Goal: Information Seeking & Learning: Understand process/instructions

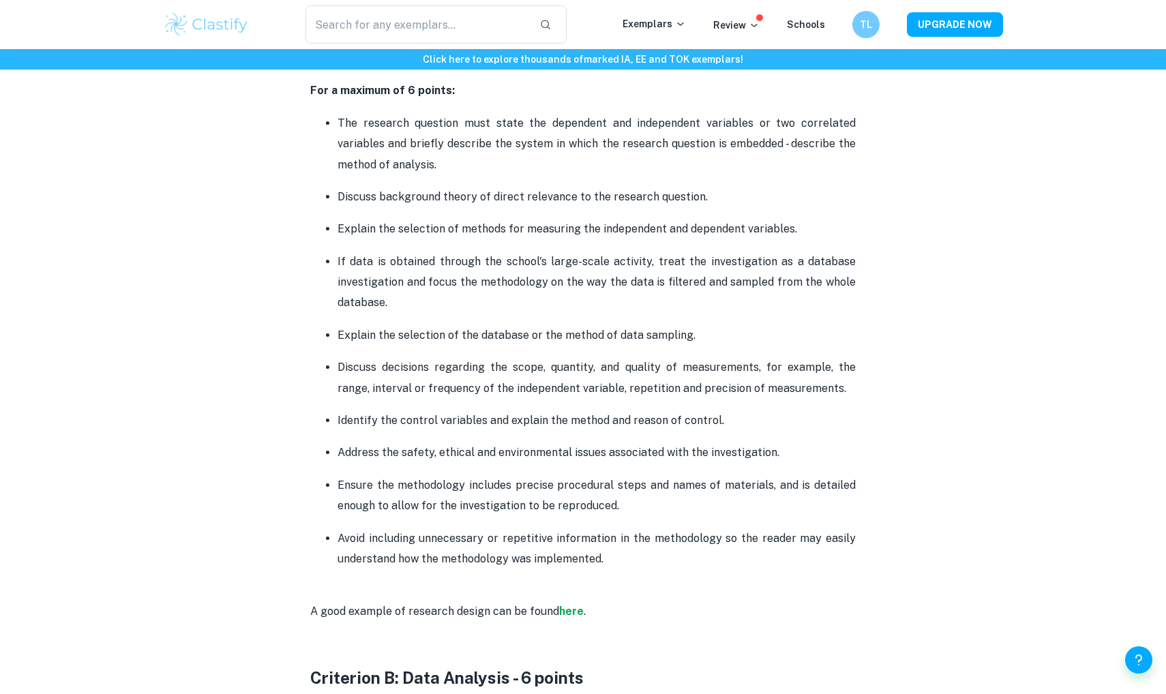
scroll to position [846, 0]
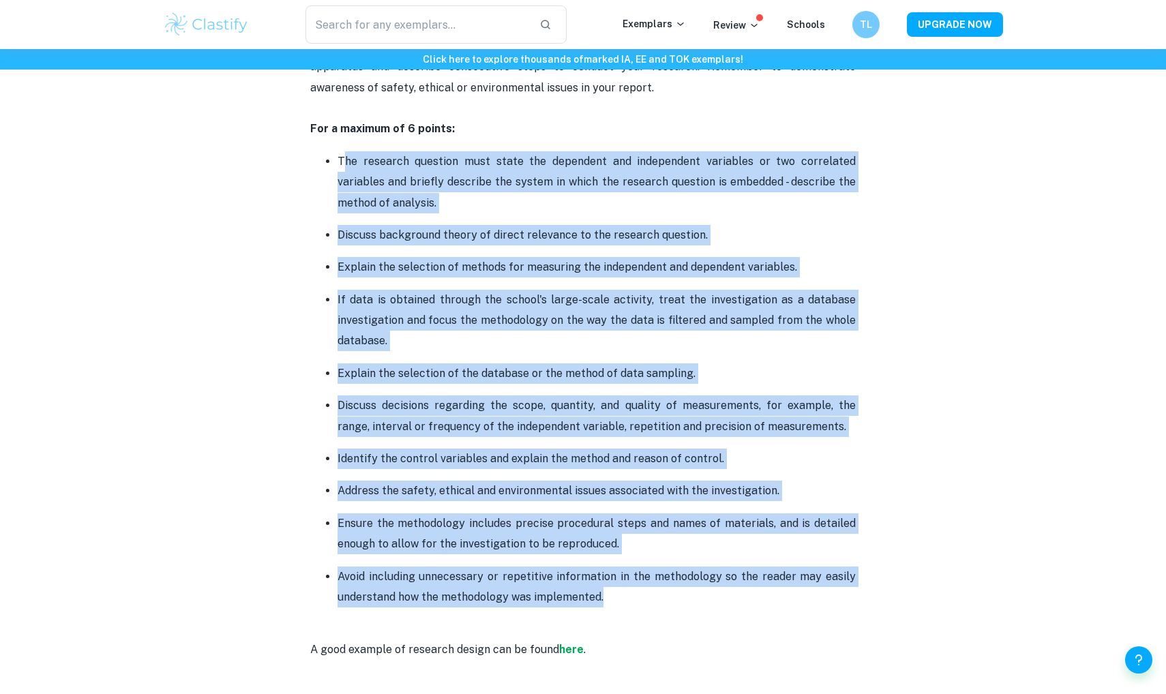
drag, startPoint x: 342, startPoint y: 161, endPoint x: 744, endPoint y: 587, distance: 585.8
click at [744, 585] on ul "The research question must state the dependent and independent variables or two…" at bounding box center [583, 380] width 546 height 458
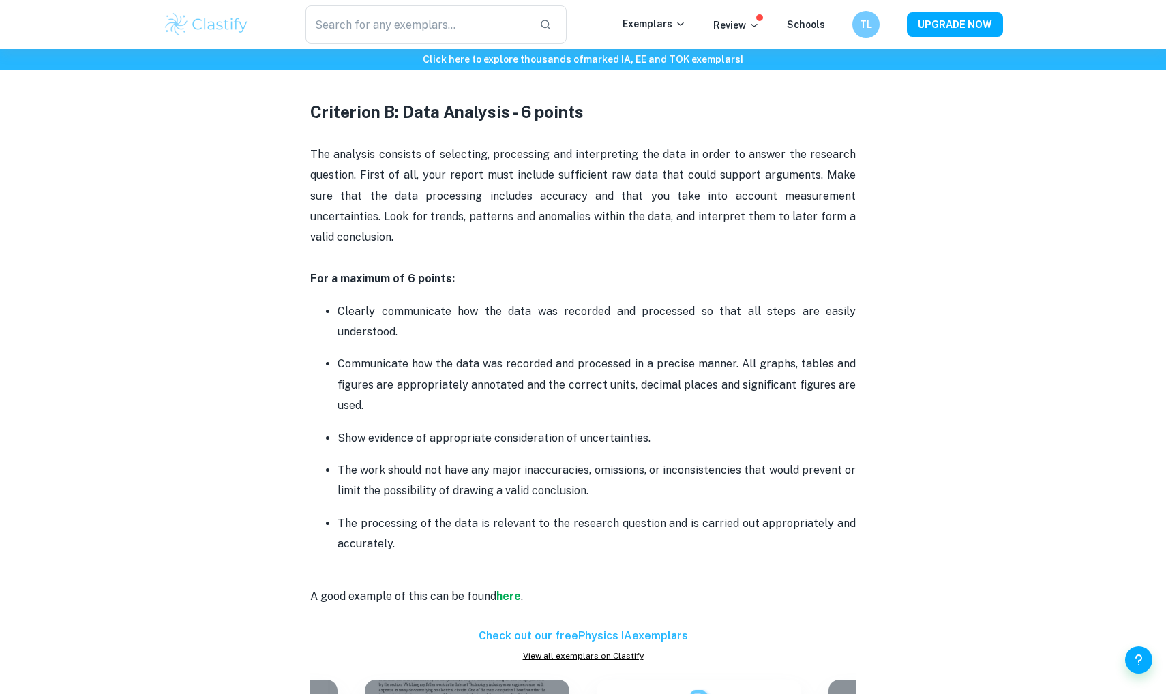
scroll to position [1453, 0]
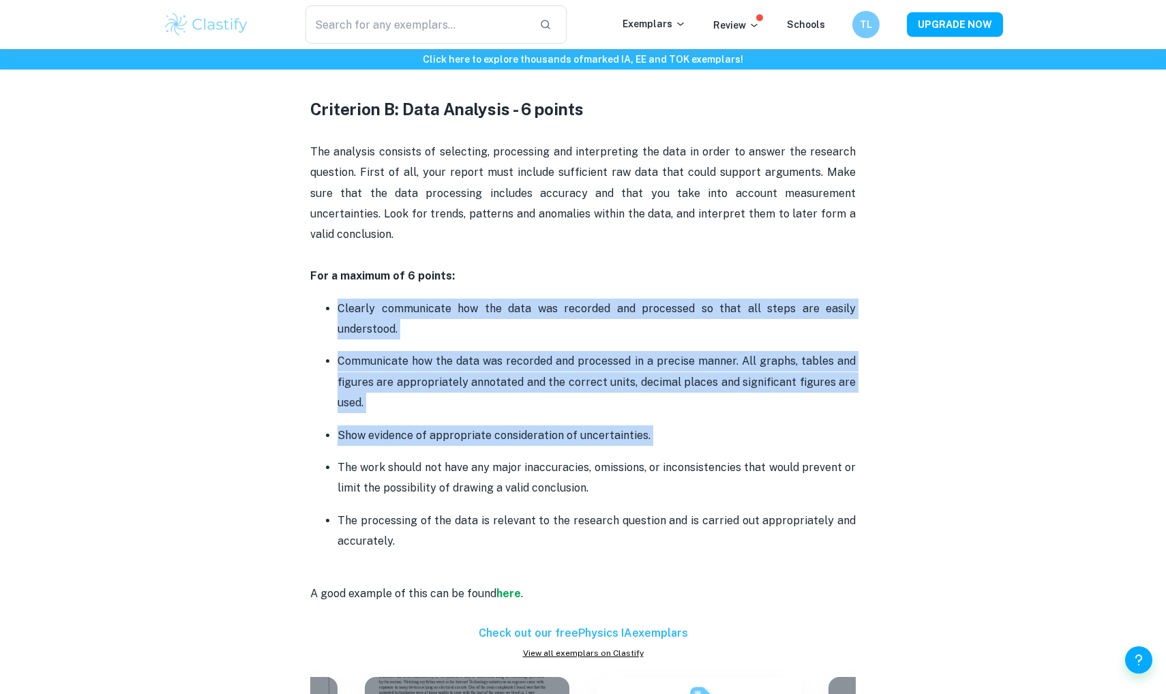
drag, startPoint x: 337, startPoint y: 283, endPoint x: 687, endPoint y: 424, distance: 377.3
click at [687, 424] on ul "Clearly communicate how the data was recorded and processed so that all steps a…" at bounding box center [583, 425] width 546 height 254
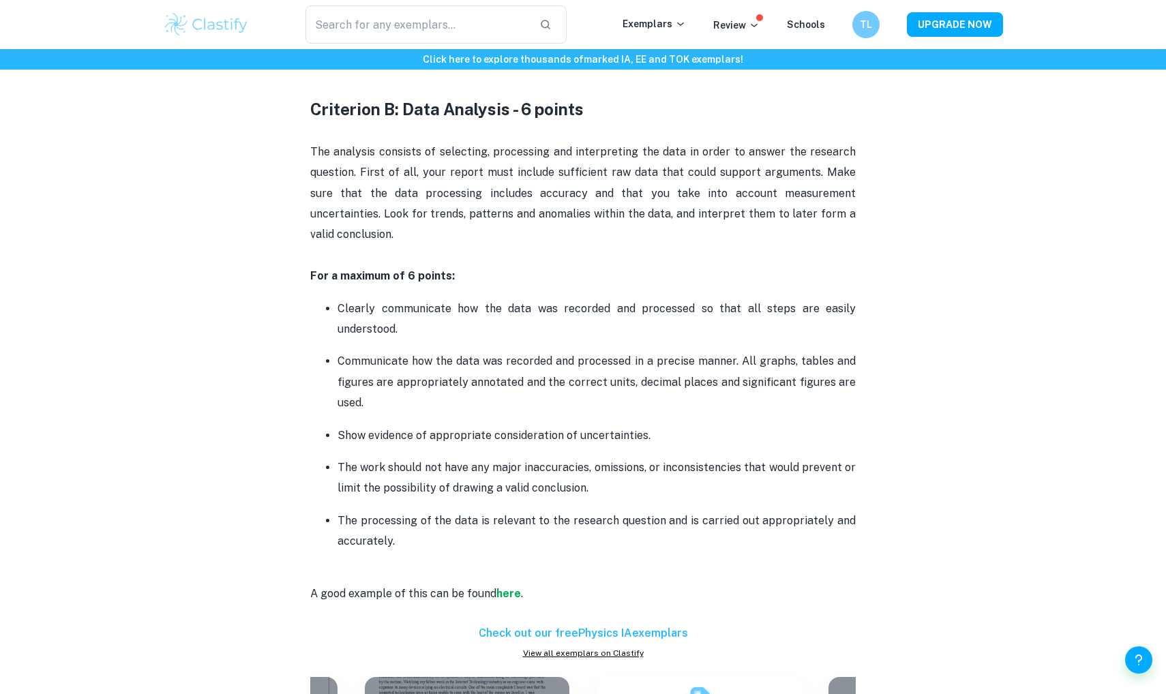
click at [687, 424] on ul "Clearly communicate how the data was recorded and processed so that all steps a…" at bounding box center [583, 425] width 546 height 254
drag, startPoint x: 334, startPoint y: 437, endPoint x: 604, endPoint y: 514, distance: 280.9
click at [604, 514] on ul "Clearly communicate how the data was recorded and processed so that all steps a…" at bounding box center [583, 425] width 546 height 254
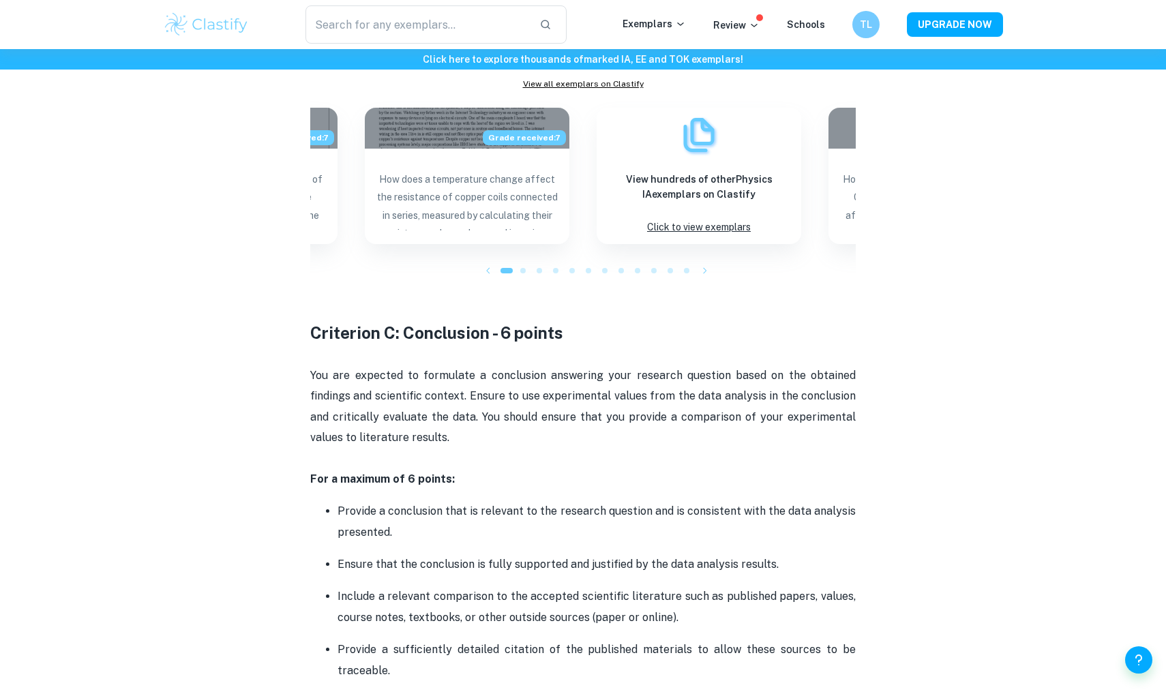
scroll to position [2151, 0]
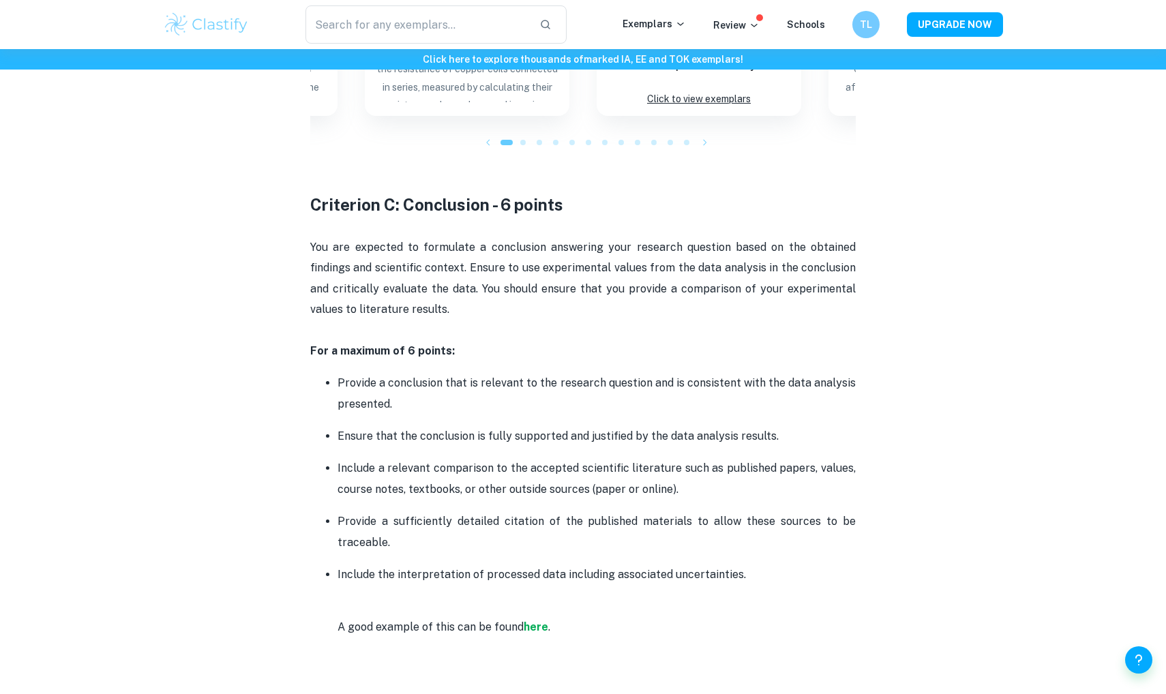
drag, startPoint x: 310, startPoint y: 220, endPoint x: 589, endPoint y: 276, distance: 285.2
click at [314, 241] on span "You are expected to formulate a conclusion answering your research question bas…" at bounding box center [584, 278] width 548 height 75
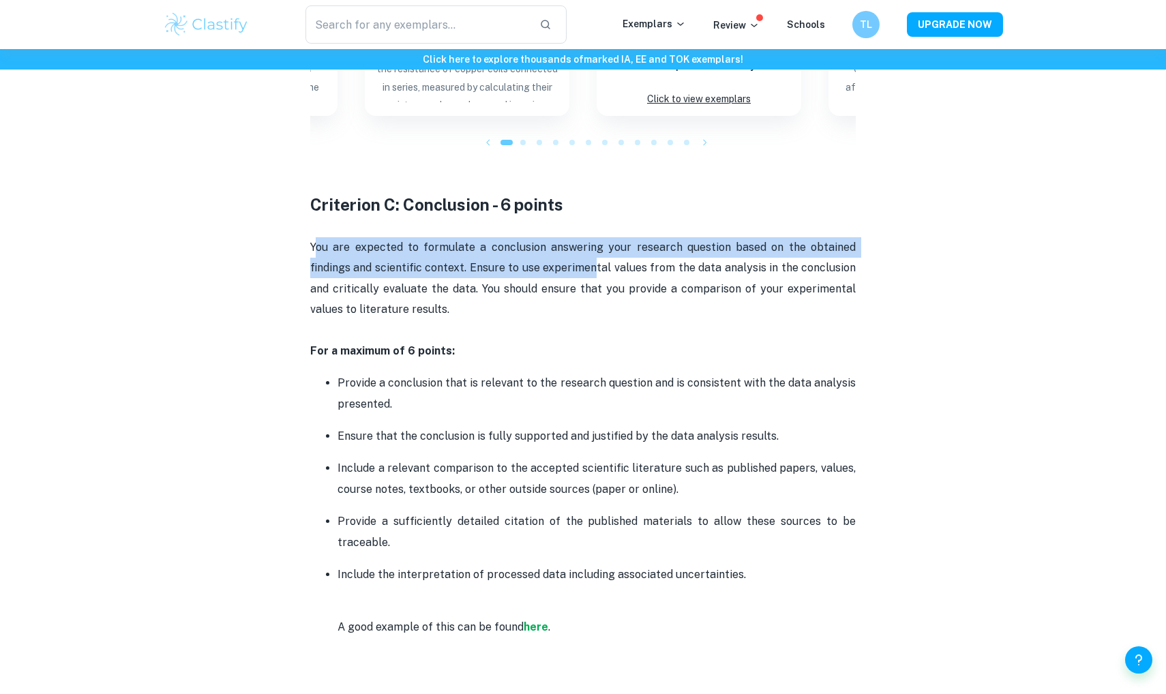
drag, startPoint x: 317, startPoint y: 221, endPoint x: 598, endPoint y: 239, distance: 280.9
click at [598, 241] on span "You are expected to formulate a conclusion answering your research question bas…" at bounding box center [584, 278] width 548 height 75
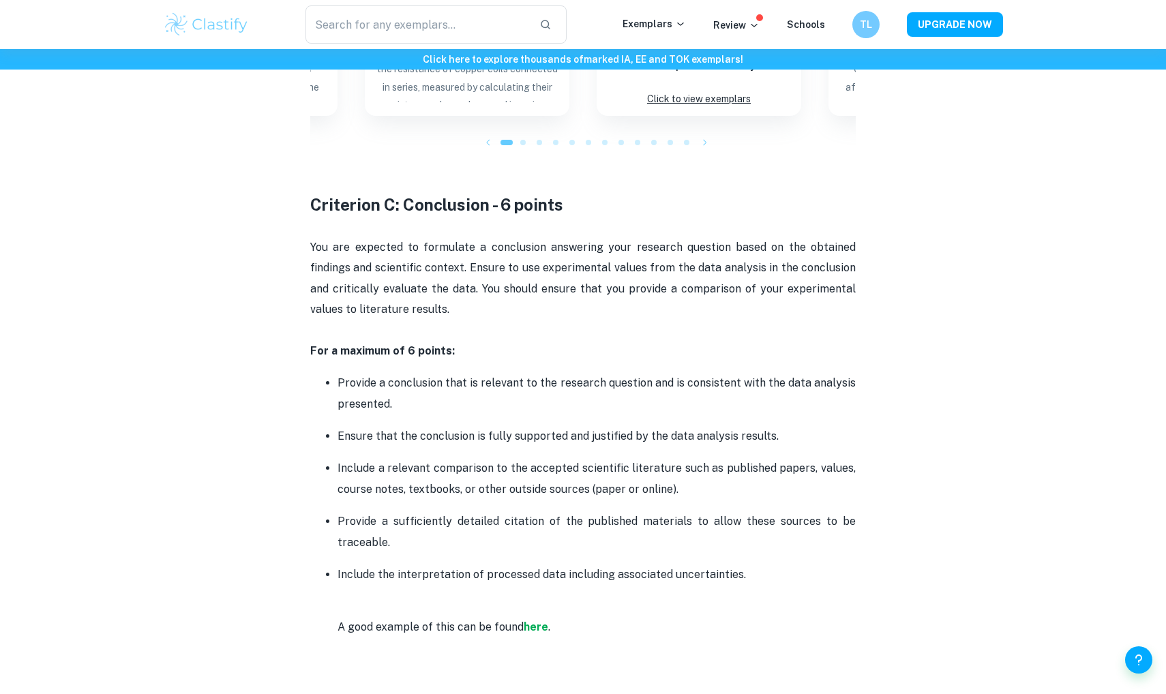
click at [371, 426] on p "Ensure that the conclusion is fully supported and justified by the data analysi…" at bounding box center [597, 436] width 518 height 20
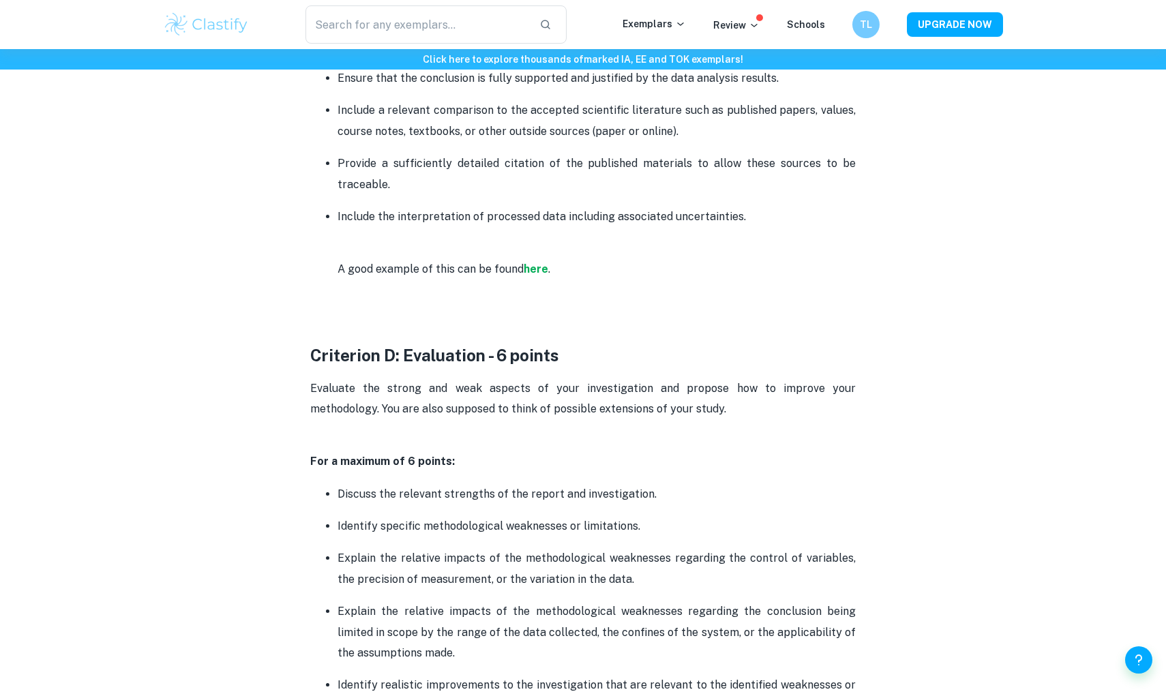
scroll to position [2754, 0]
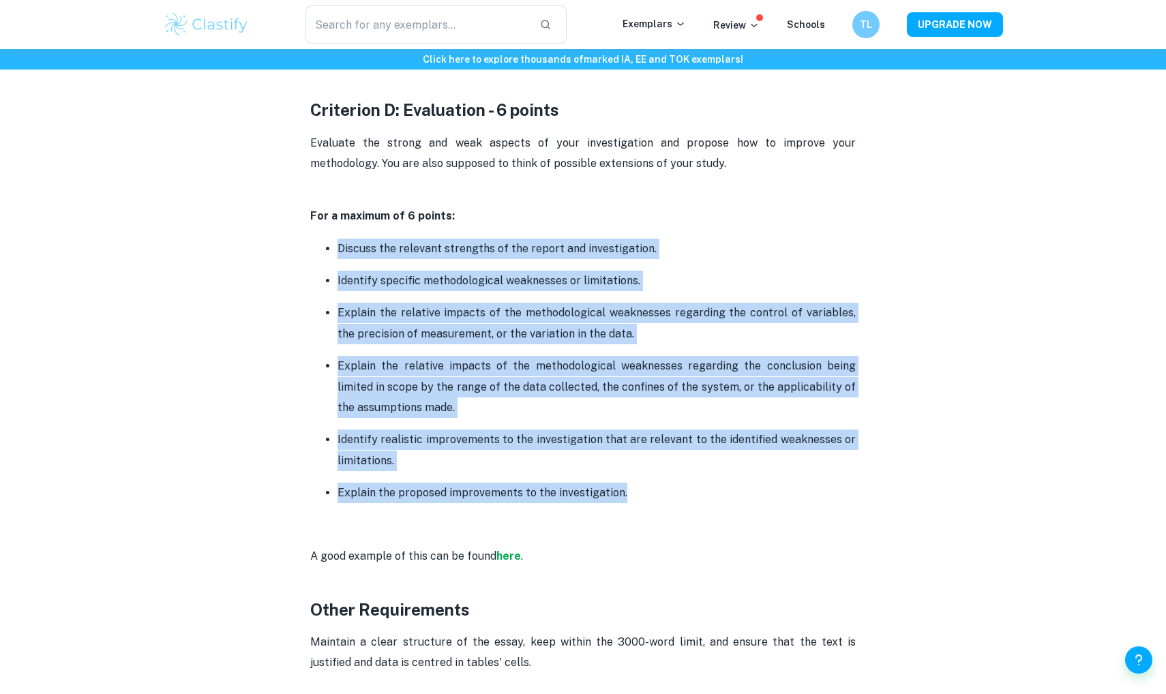
drag, startPoint x: 320, startPoint y: 211, endPoint x: 666, endPoint y: 473, distance: 434.8
click at [666, 473] on ul "Discuss the relevant strengths of the report and investigation. Identify specif…" at bounding box center [583, 386] width 546 height 297
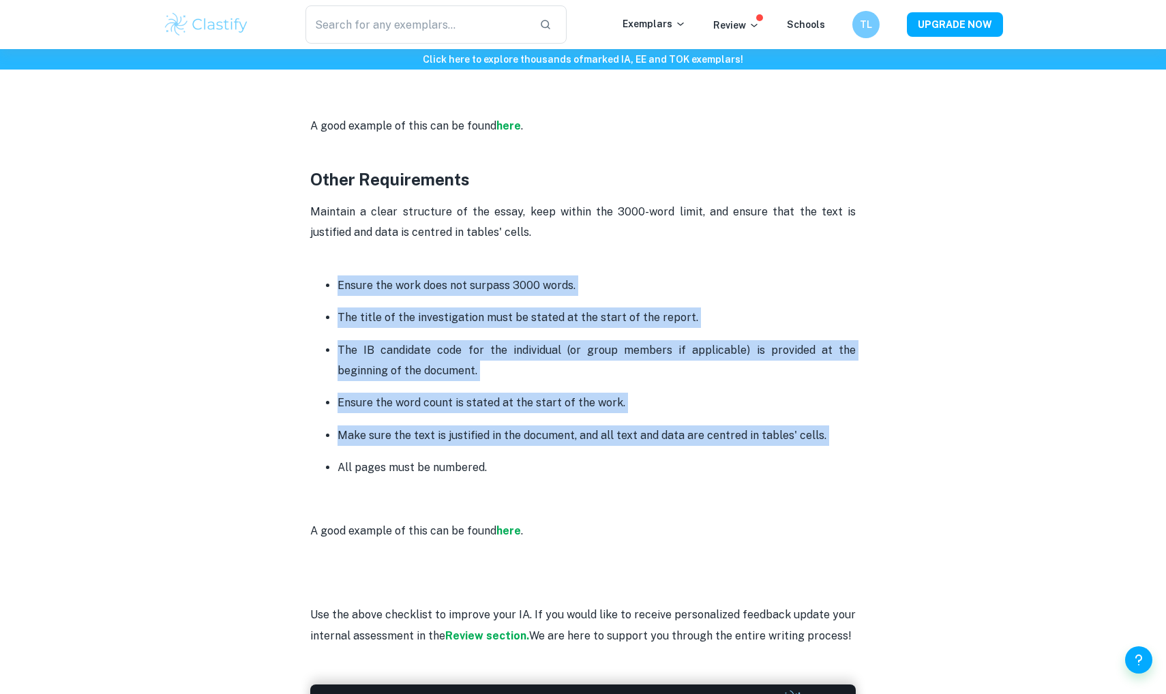
drag, startPoint x: 613, startPoint y: 419, endPoint x: 417, endPoint y: 222, distance: 276.8
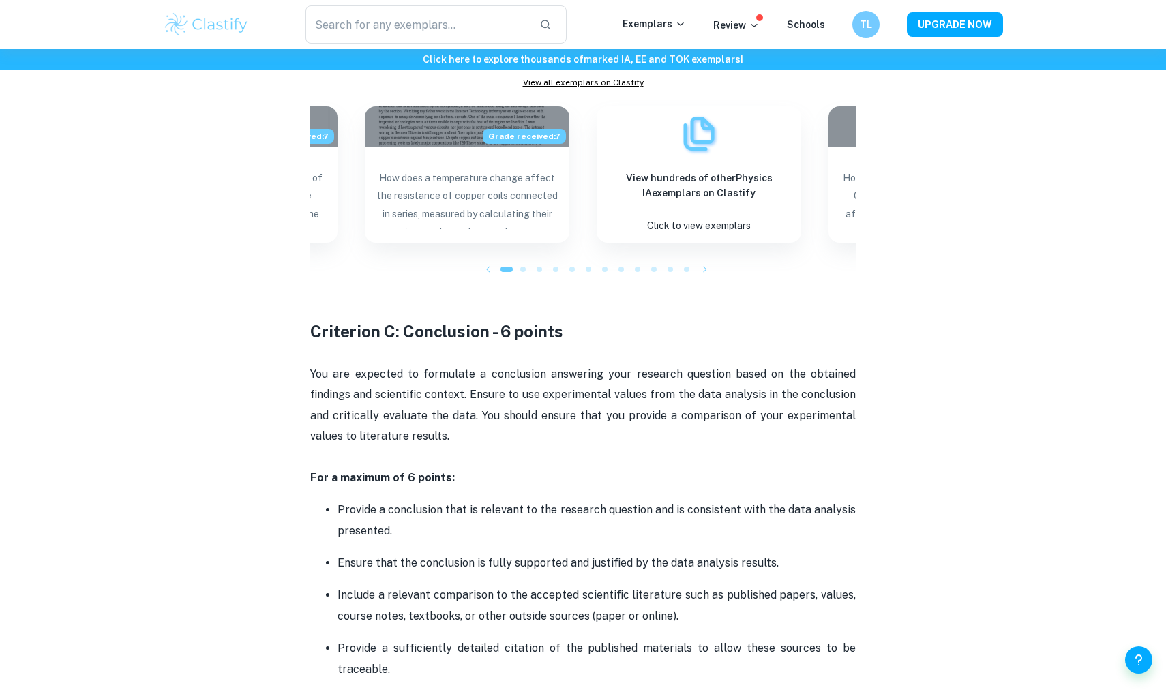
scroll to position [2024, 0]
